Goal: Task Accomplishment & Management: Manage account settings

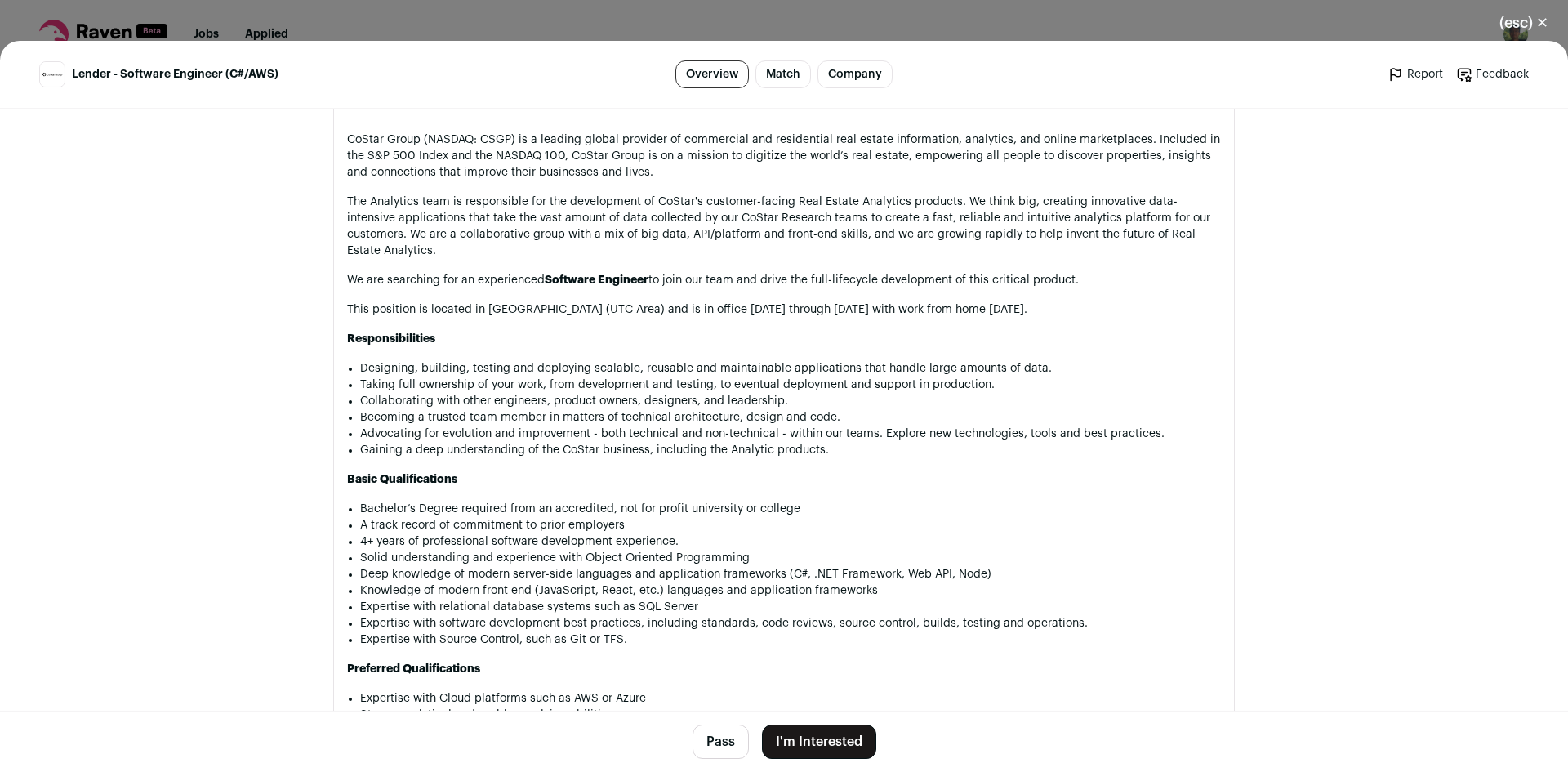
scroll to position [952, 0]
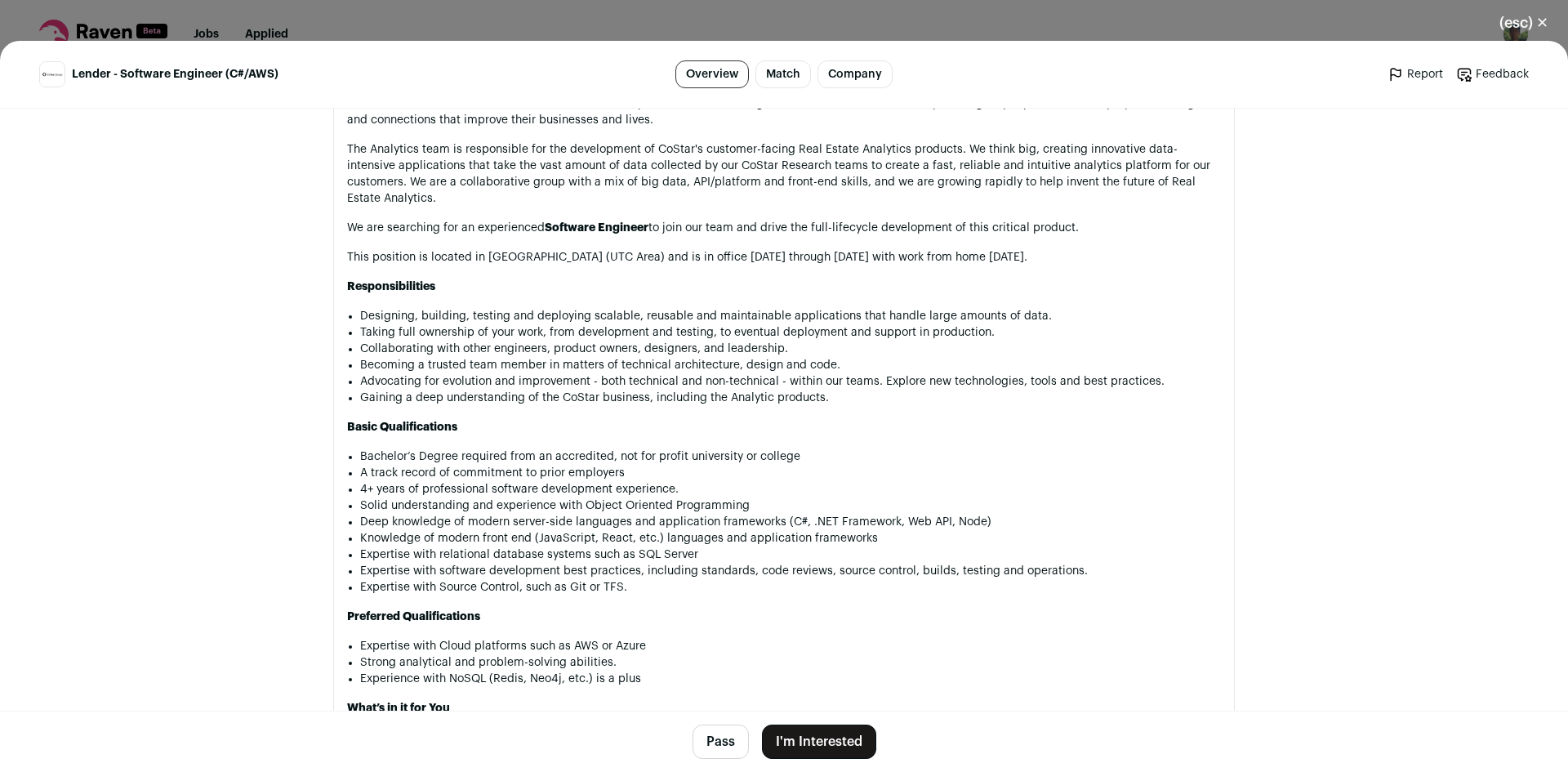
click at [696, 744] on button "Pass" at bounding box center [720, 741] width 56 height 35
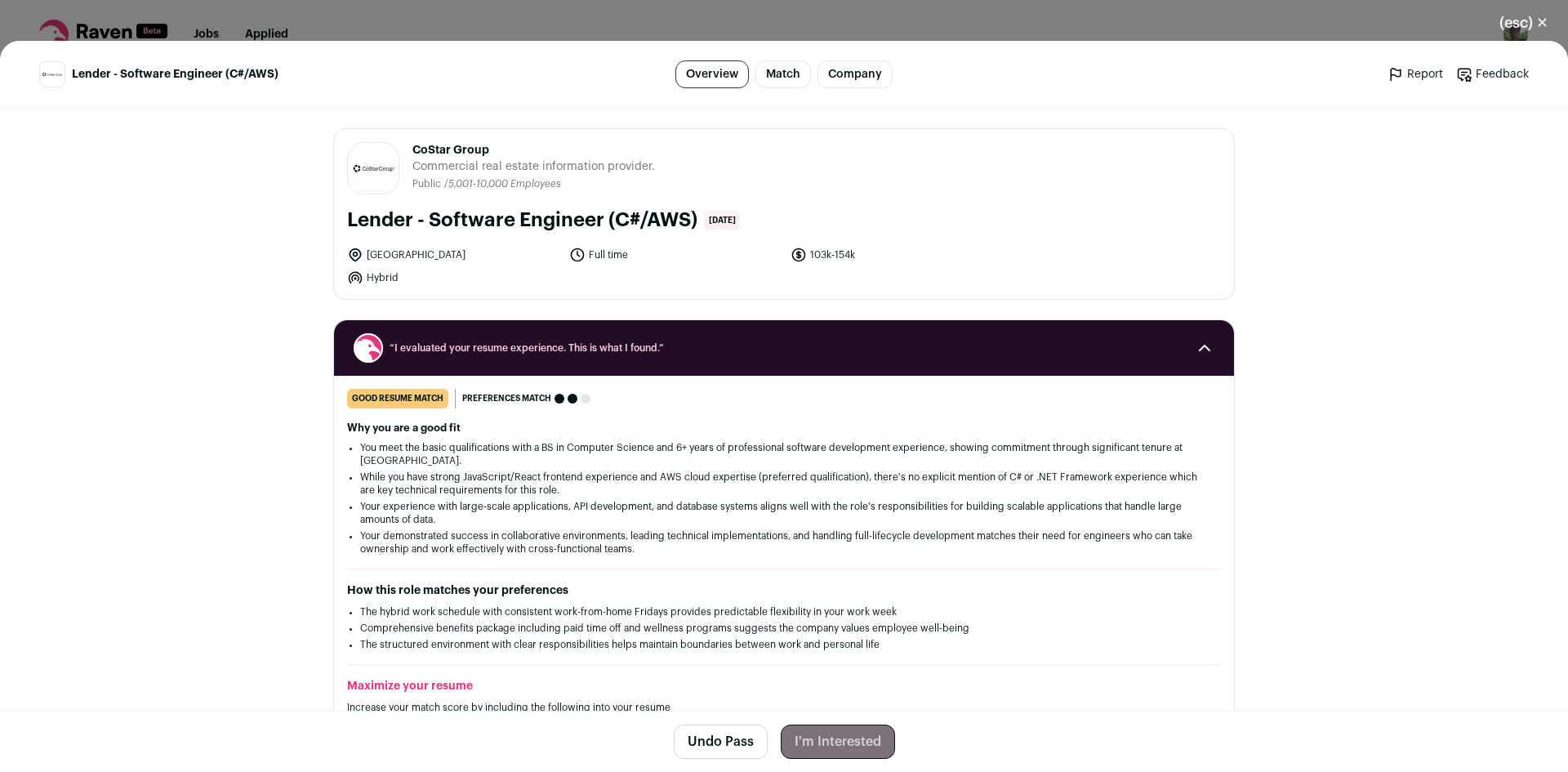
click at [1532, 25] on button "(esc) ✕" at bounding box center [1524, 23] width 88 height 36
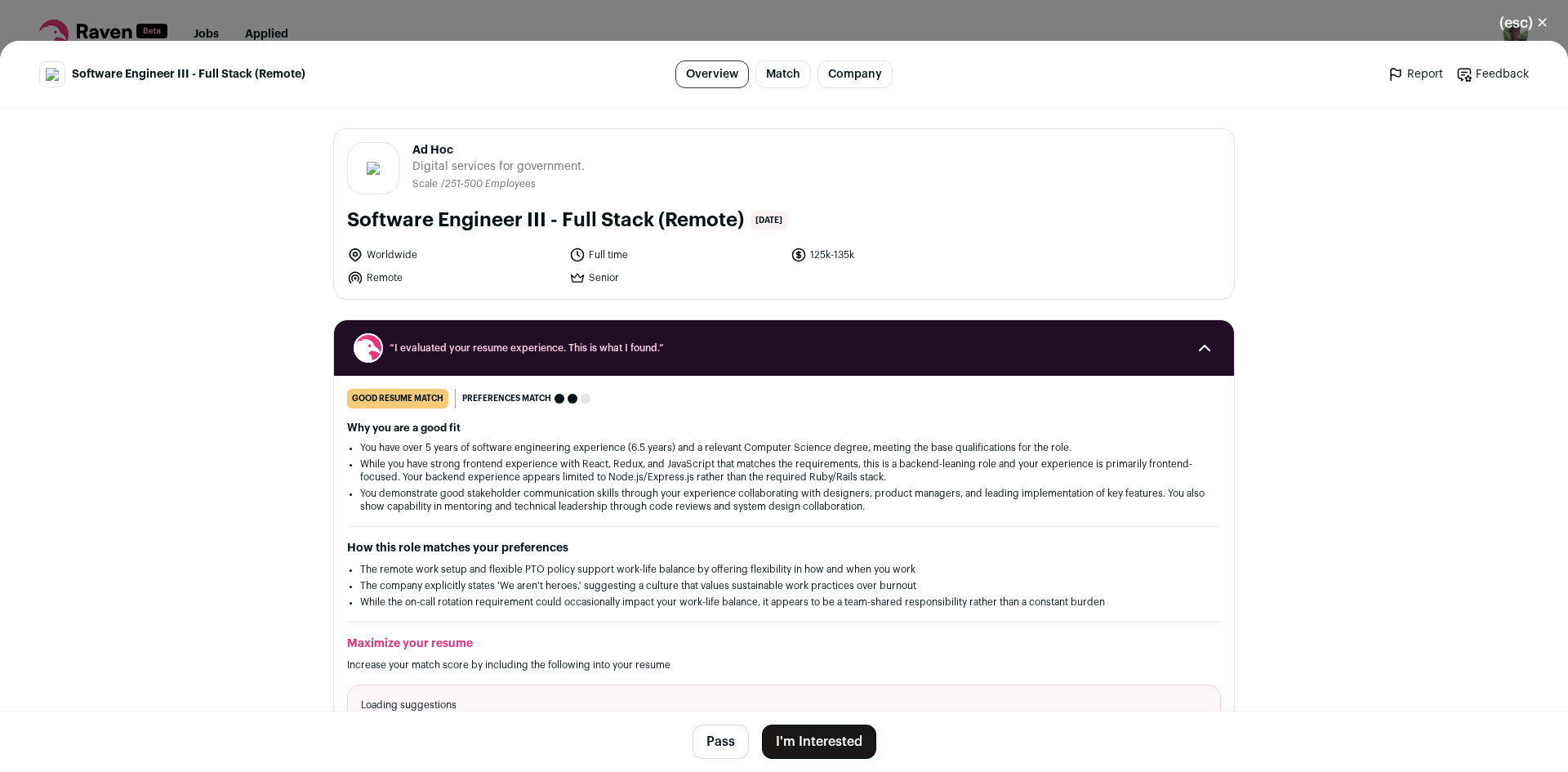
click at [712, 743] on button "Pass" at bounding box center [720, 741] width 56 height 35
drag, startPoint x: 1529, startPoint y: 14, endPoint x: 1378, endPoint y: 57, distance: 157.0
click at [1529, 13] on button "(esc) ✕" at bounding box center [1524, 23] width 88 height 36
